Goal: Navigation & Orientation: Find specific page/section

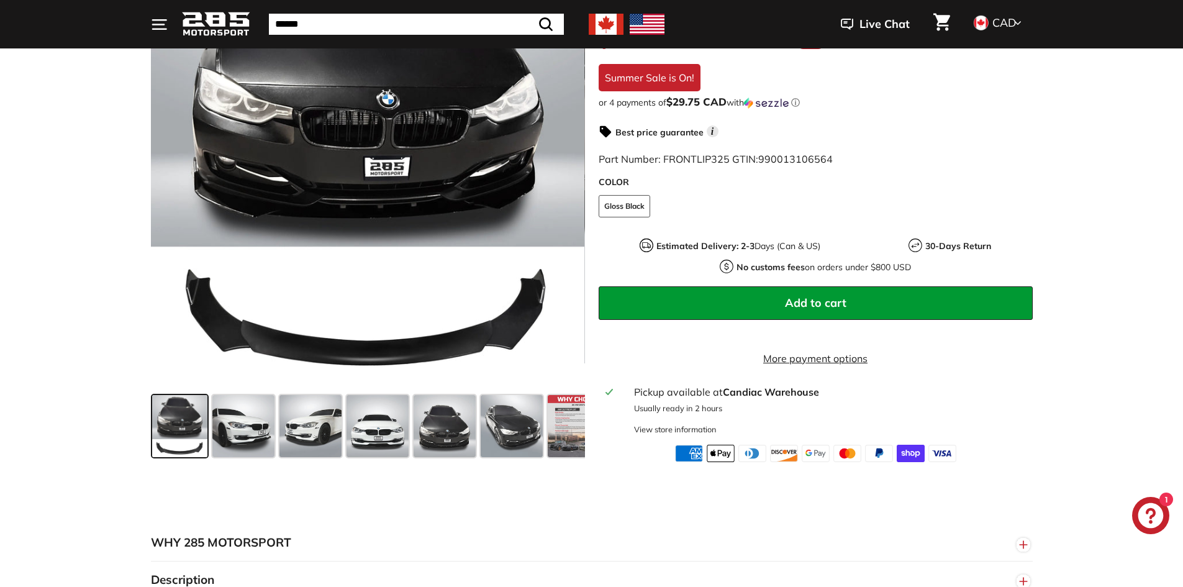
scroll to position [310, 0]
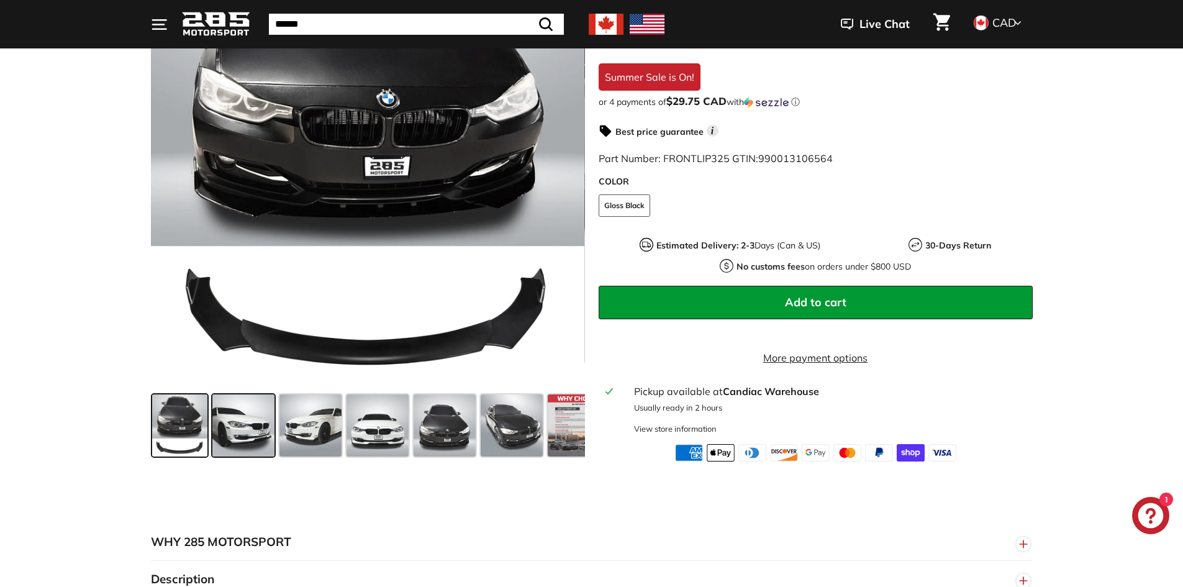
click at [225, 430] on span at bounding box center [243, 425] width 62 height 62
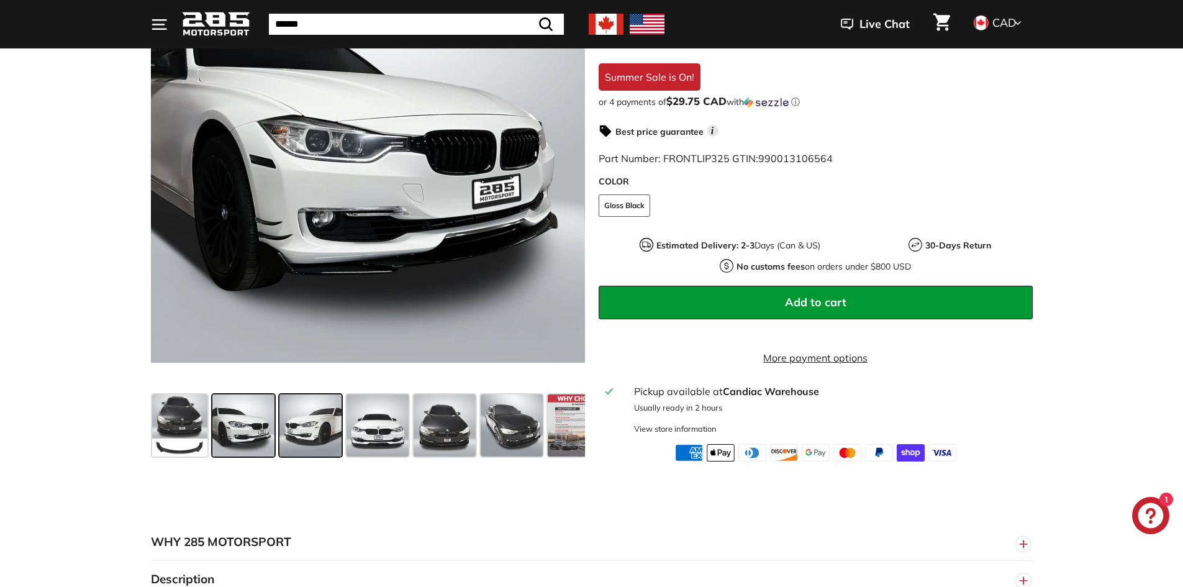
click at [321, 417] on span at bounding box center [310, 425] width 62 height 62
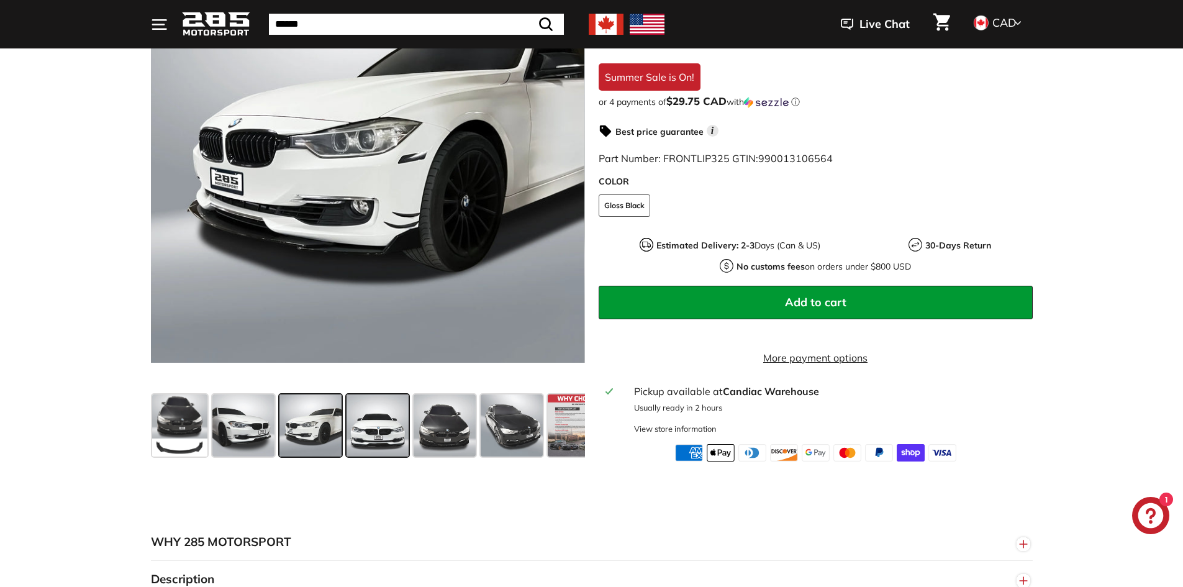
click at [383, 415] on span at bounding box center [377, 425] width 62 height 62
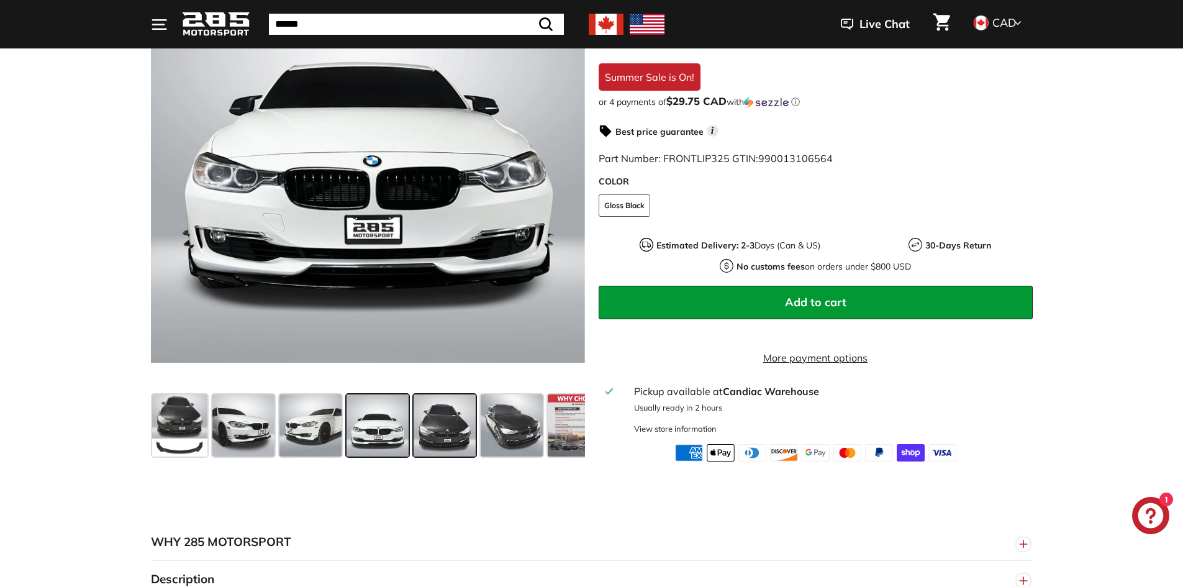
click at [439, 421] on span at bounding box center [444, 425] width 62 height 62
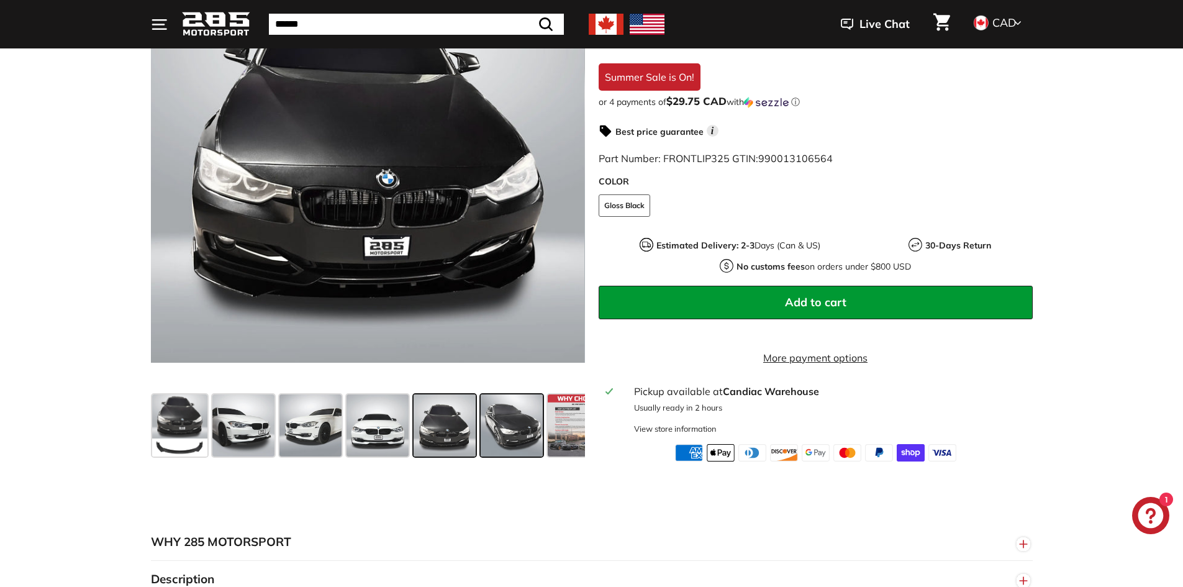
click at [497, 413] on span at bounding box center [512, 425] width 62 height 62
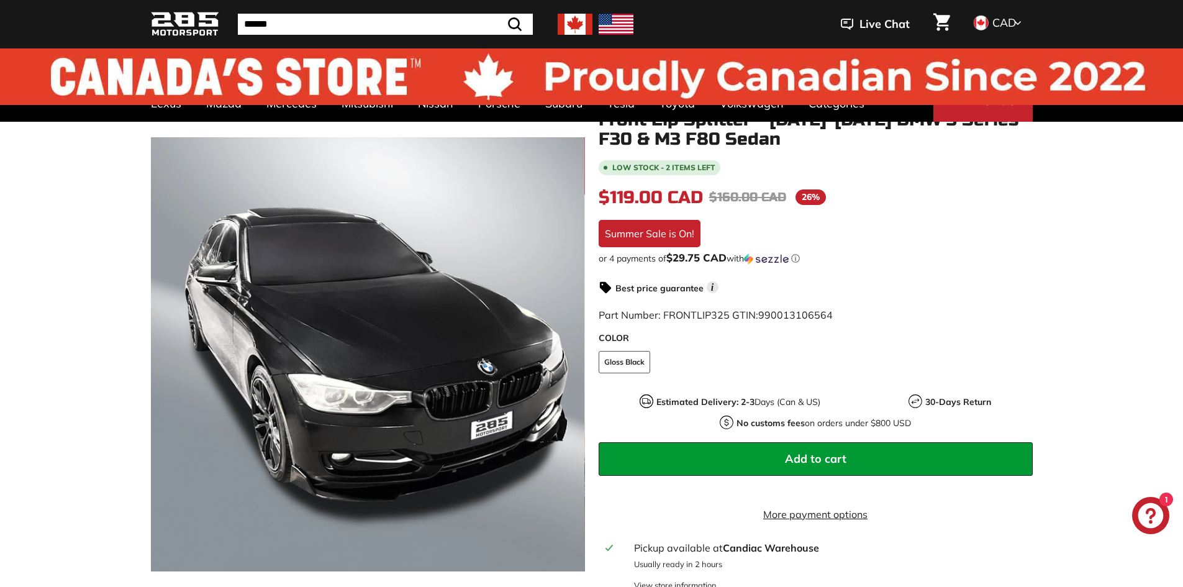
scroll to position [0, 0]
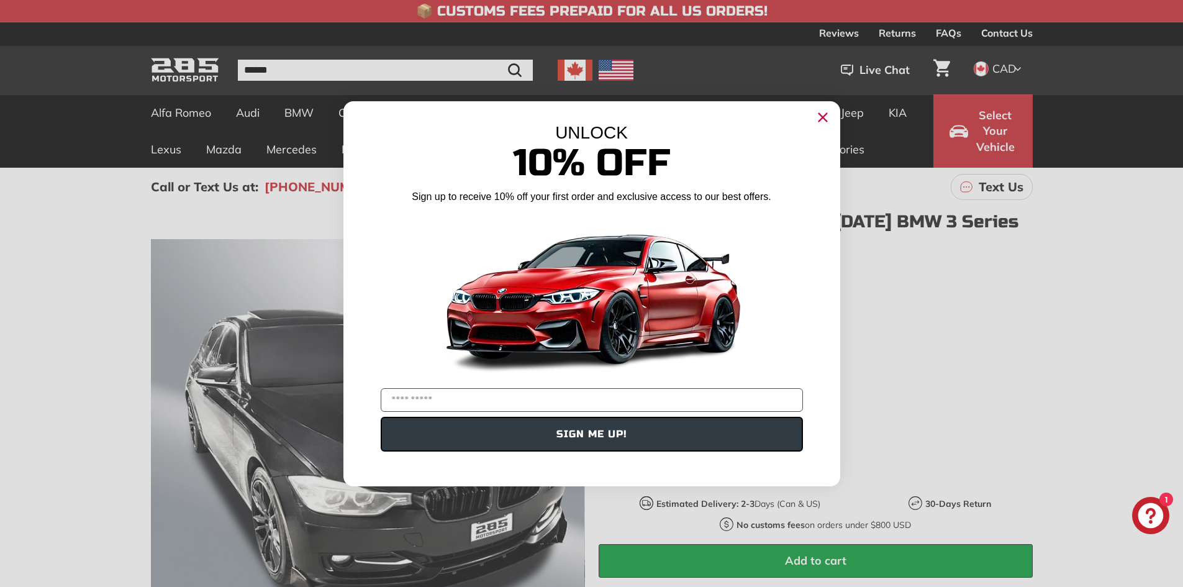
click at [823, 120] on circle "Close dialog" at bounding box center [822, 116] width 19 height 19
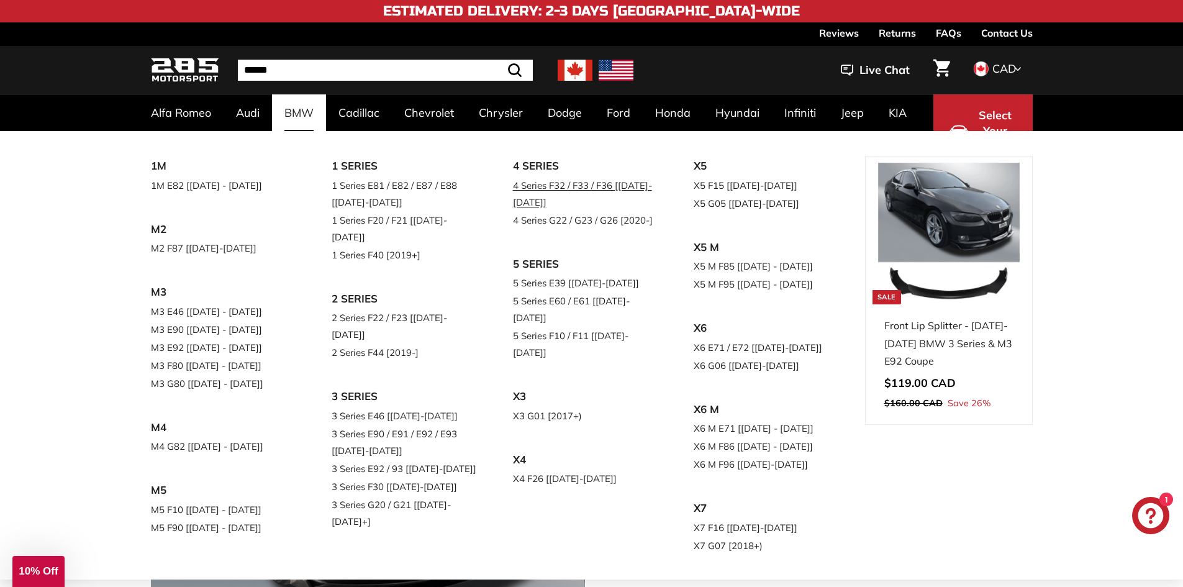
click at [531, 190] on link "4 Series F32 / F33 / F36 [[DATE]-[DATE]]" at bounding box center [586, 193] width 147 height 35
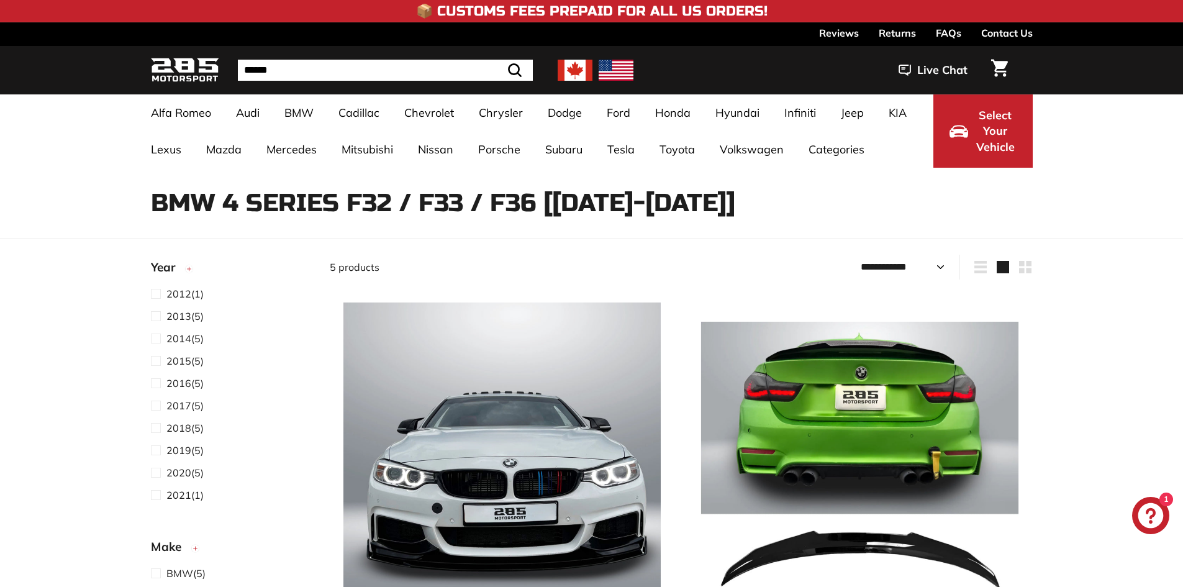
select select "**********"
click at [158, 359] on span at bounding box center [159, 360] width 16 height 15
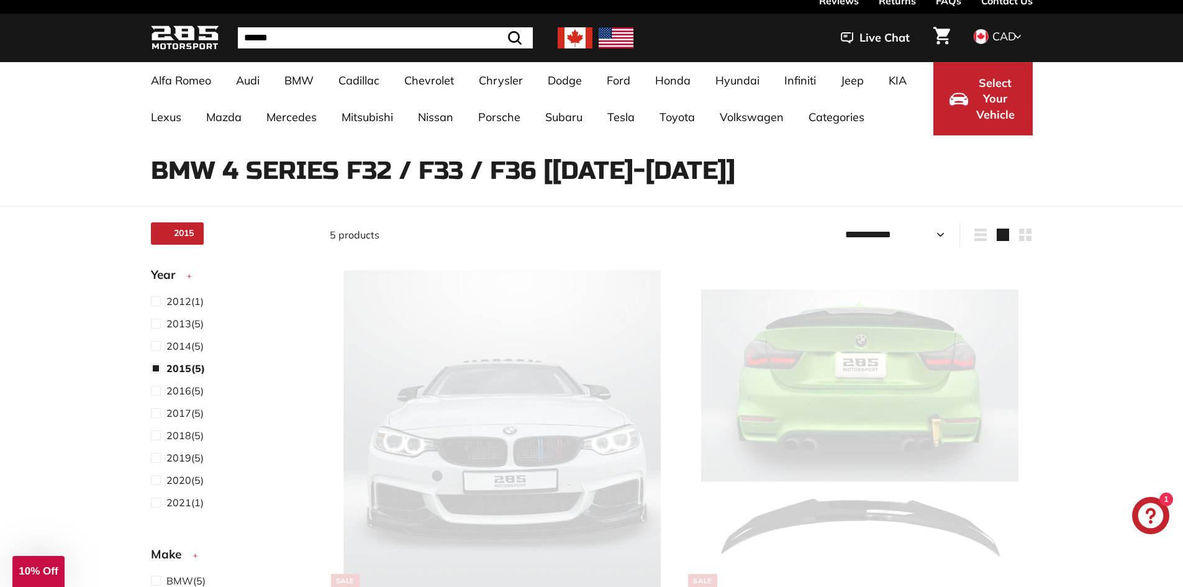
select select "**********"
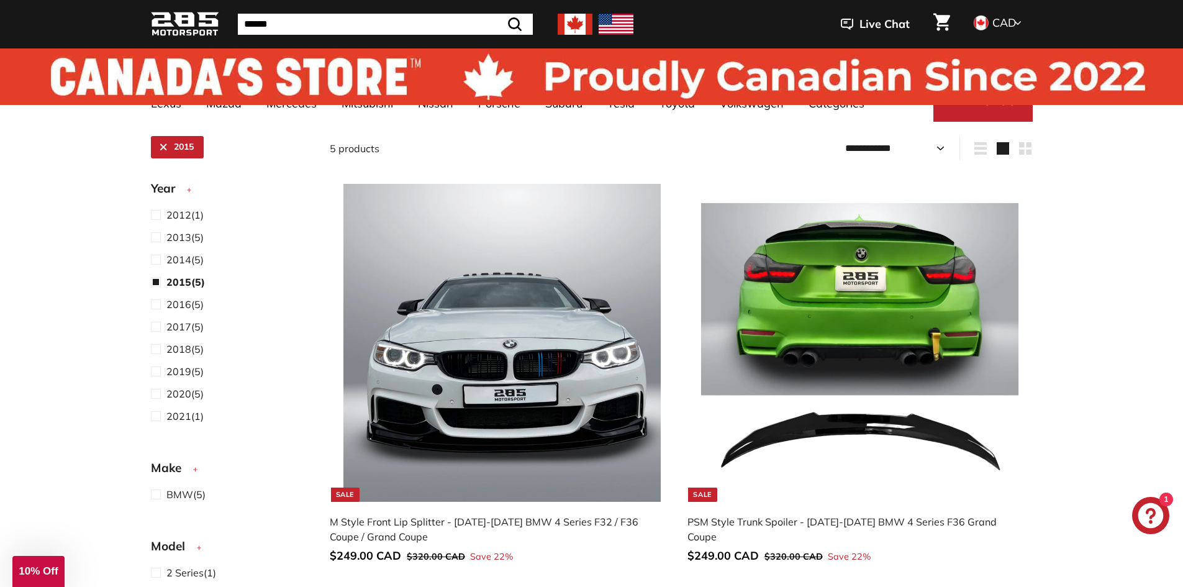
scroll to position [0, 0]
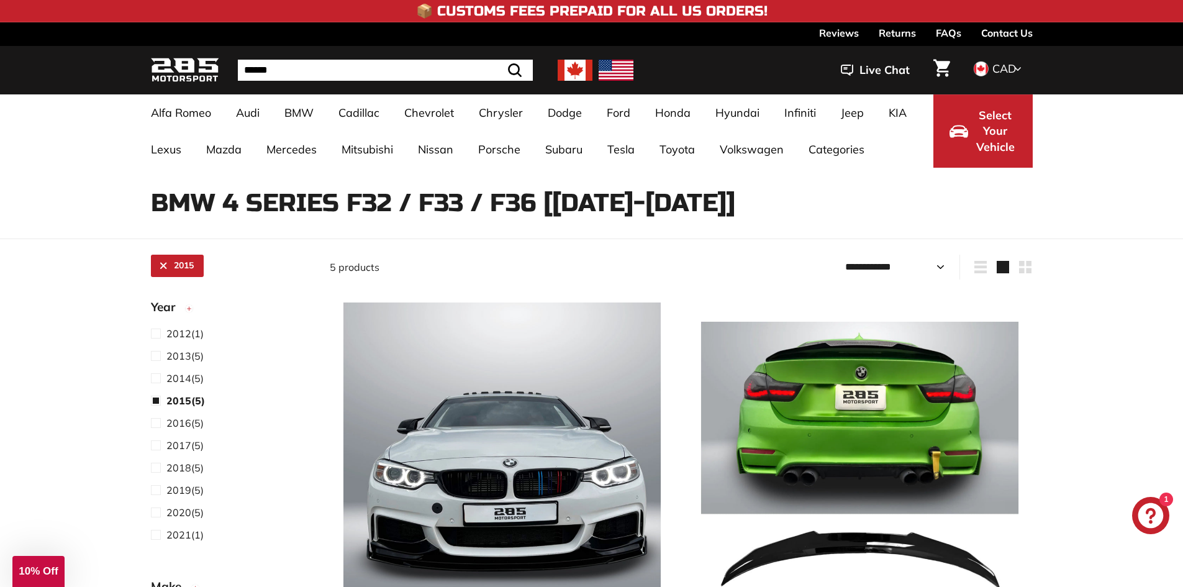
scroll to position [32, 0]
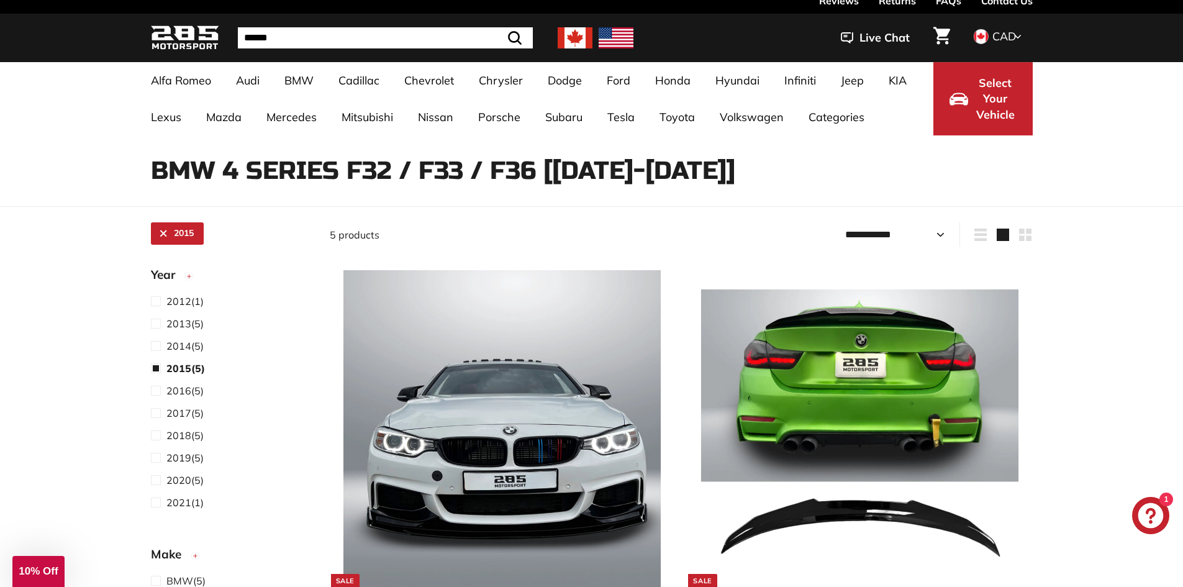
select select "**********"
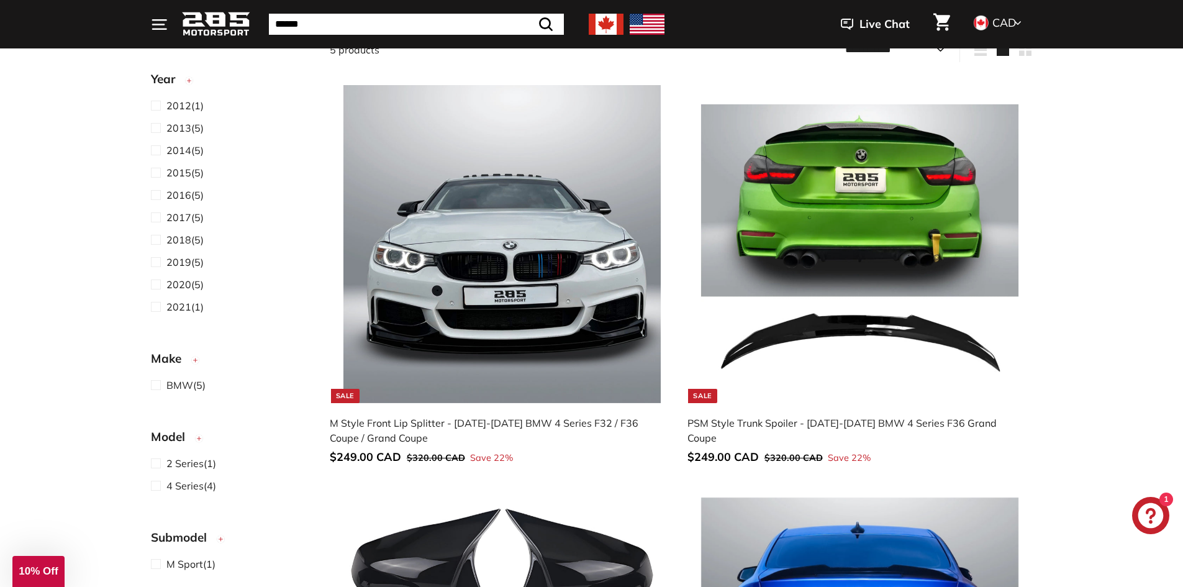
scroll to position [219, 0]
